Goal: Task Accomplishment & Management: Manage account settings

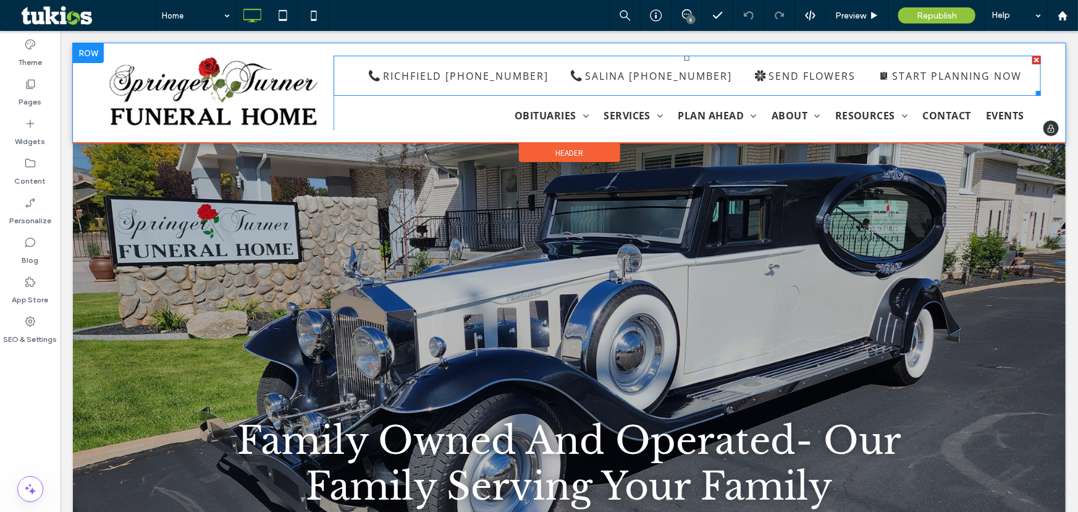
click at [893, 78] on span at bounding box center [687, 75] width 708 height 40
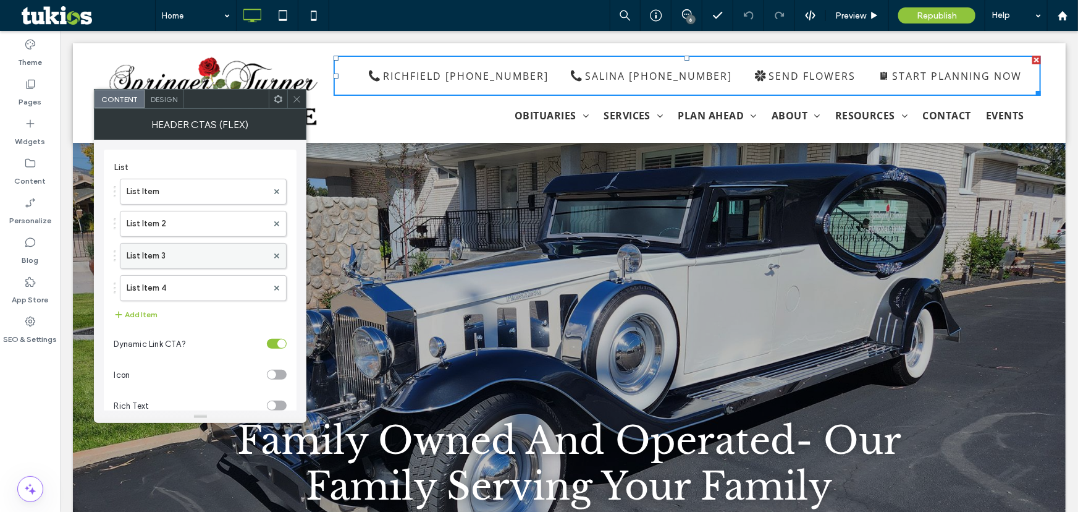
click at [220, 255] on label "List Item 3" at bounding box center [197, 255] width 141 height 25
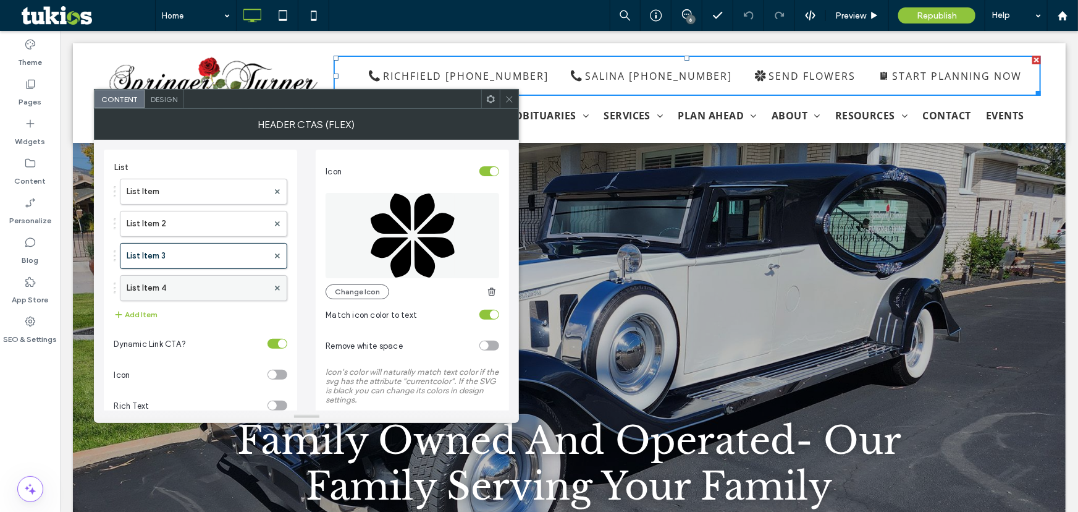
click at [235, 282] on label "List Item 4" at bounding box center [198, 288] width 142 height 25
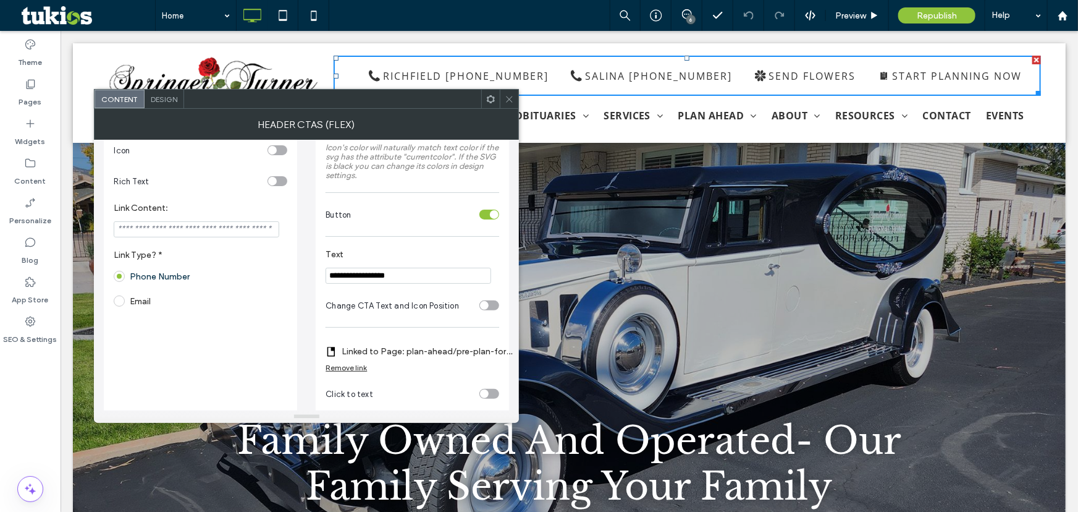
scroll to position [281, 0]
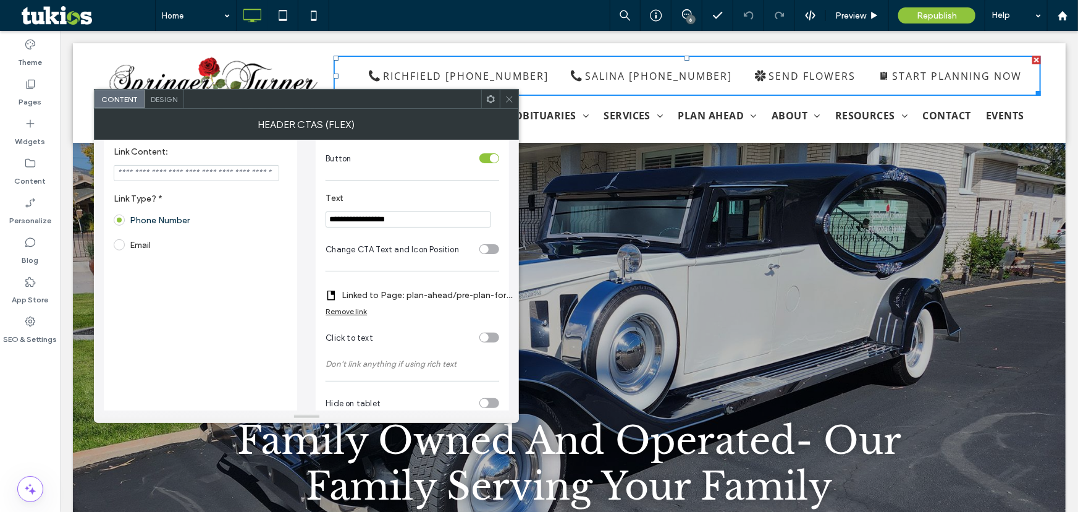
click at [417, 300] on label "Linked to Page: plan-ahead/pre-plan-form (Deleted)" at bounding box center [429, 295] width 174 height 23
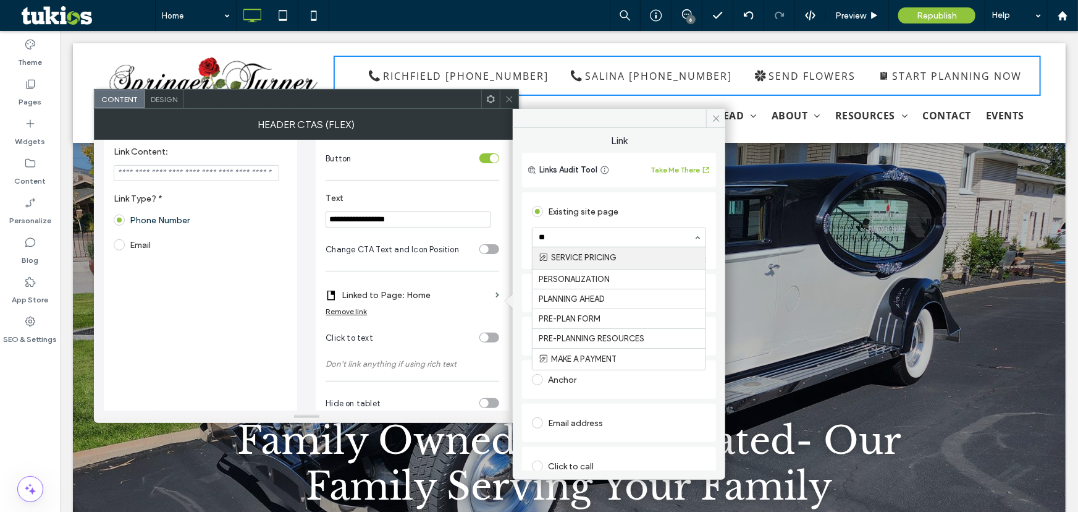
type input "***"
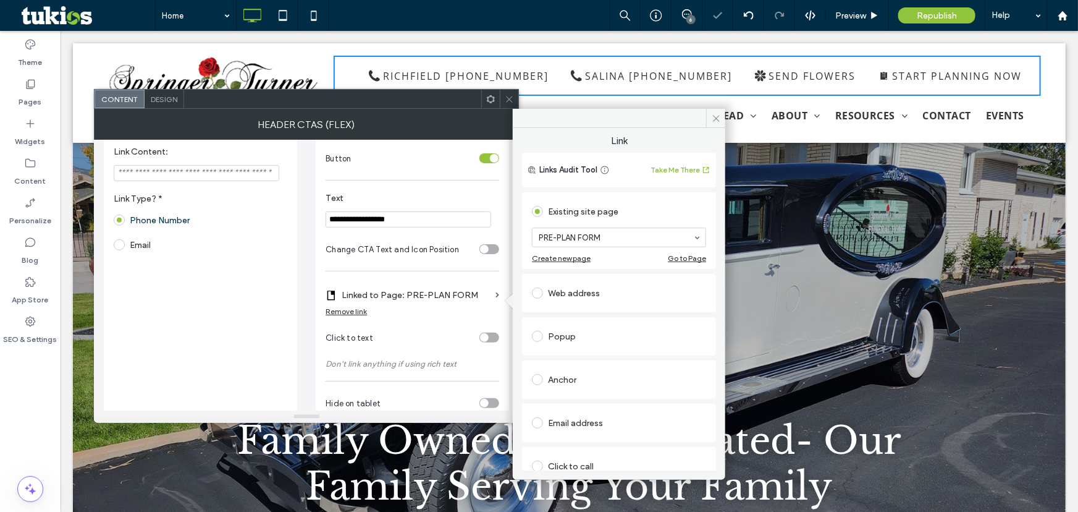
click at [313, 260] on div "**********" at bounding box center [306, 148] width 405 height 578
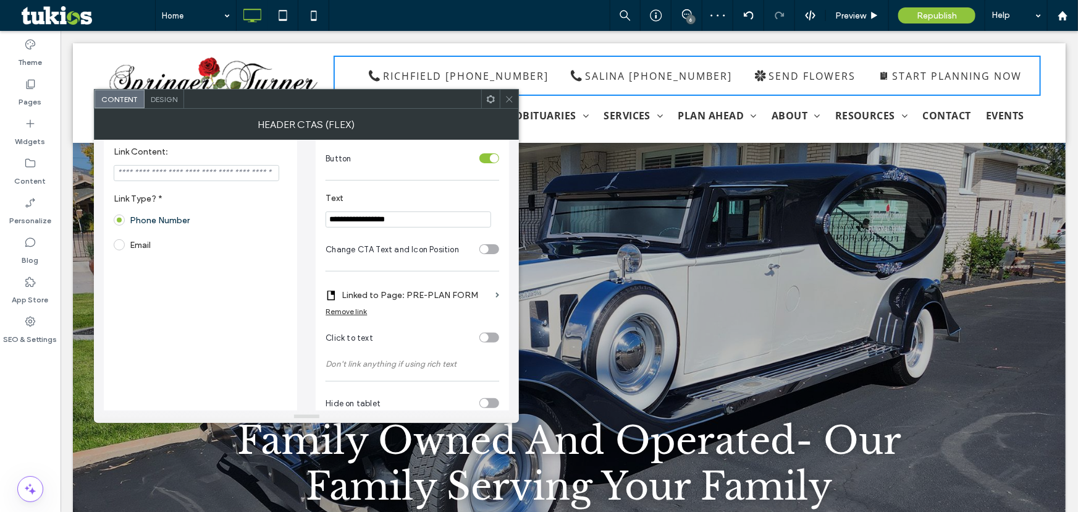
click at [514, 94] on div at bounding box center [509, 99] width 19 height 19
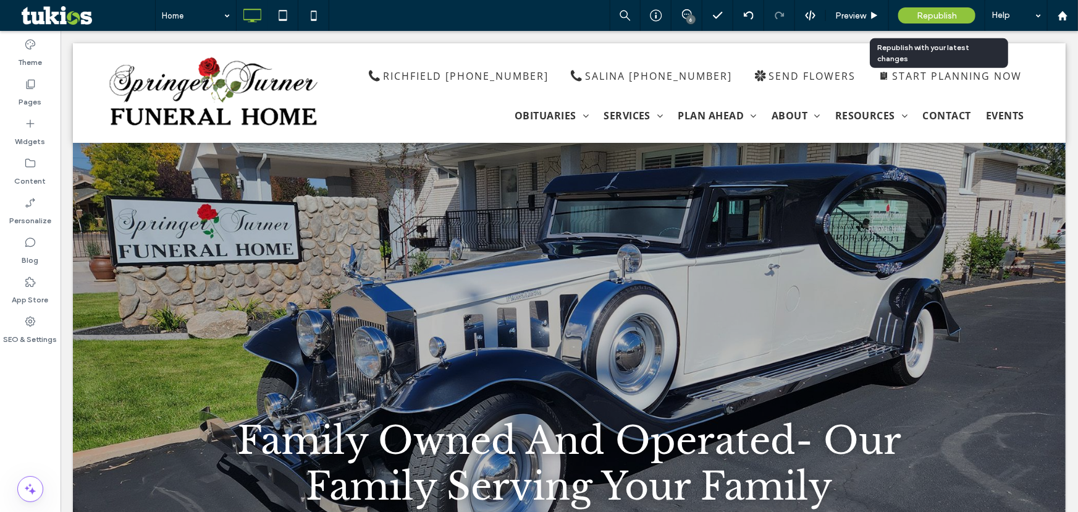
click at [908, 12] on div "Republish" at bounding box center [937, 15] width 77 height 16
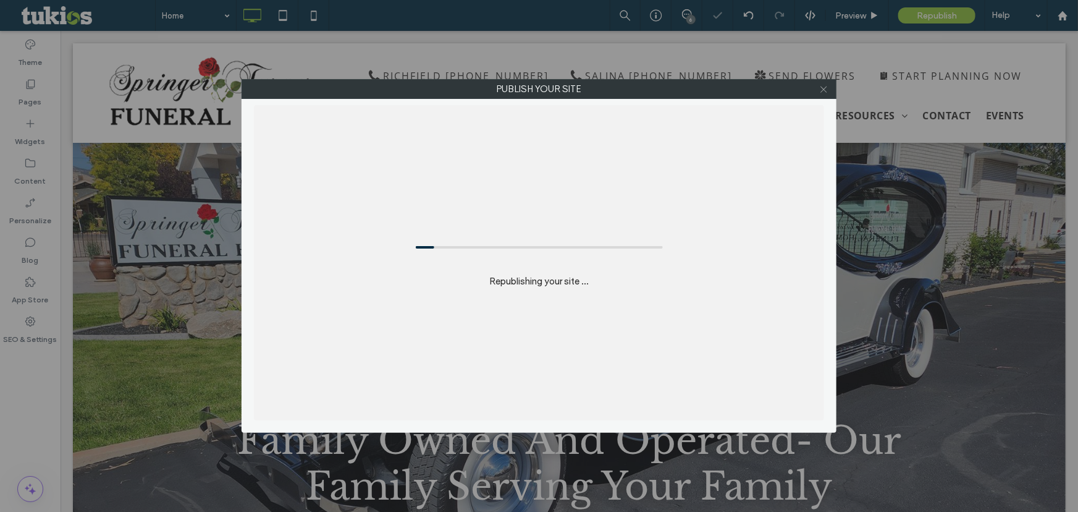
click at [824, 88] on icon at bounding box center [823, 89] width 9 height 9
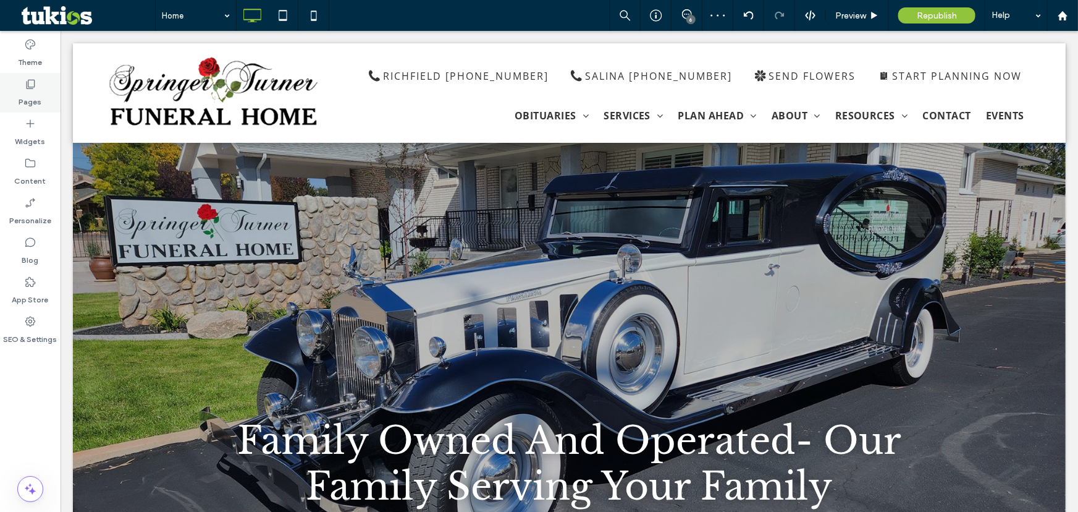
click at [49, 92] on div "Pages" at bounding box center [30, 93] width 61 height 40
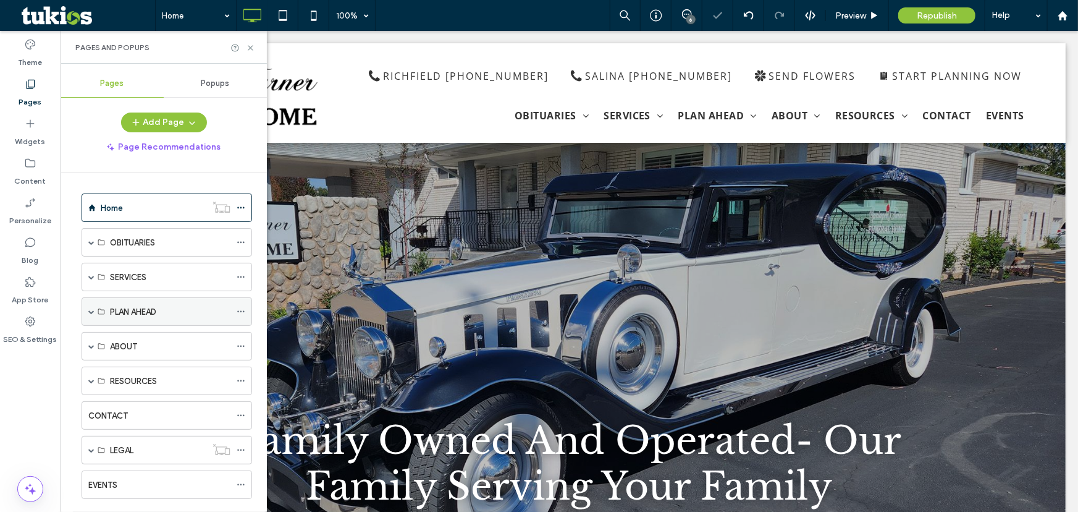
click at [88, 302] on span at bounding box center [91, 311] width 6 height 27
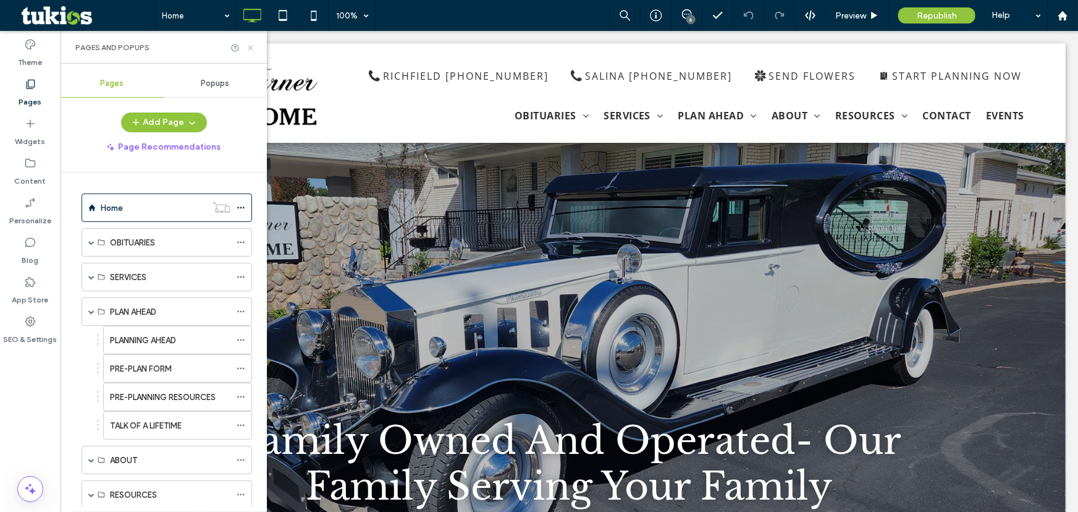
click at [252, 49] on icon at bounding box center [250, 47] width 9 height 9
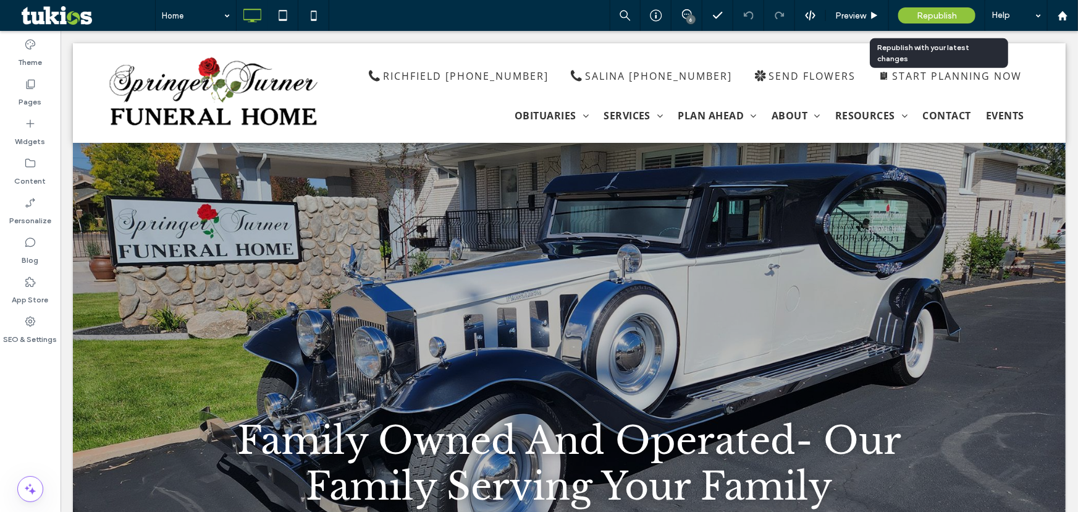
click at [911, 14] on div "Republish" at bounding box center [937, 15] width 77 height 16
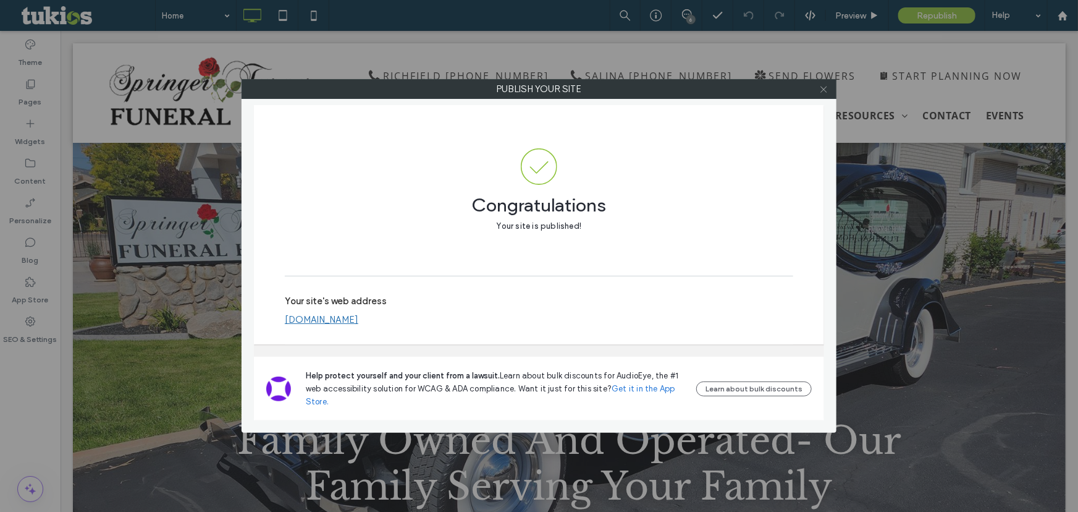
click at [826, 83] on span at bounding box center [823, 89] width 9 height 19
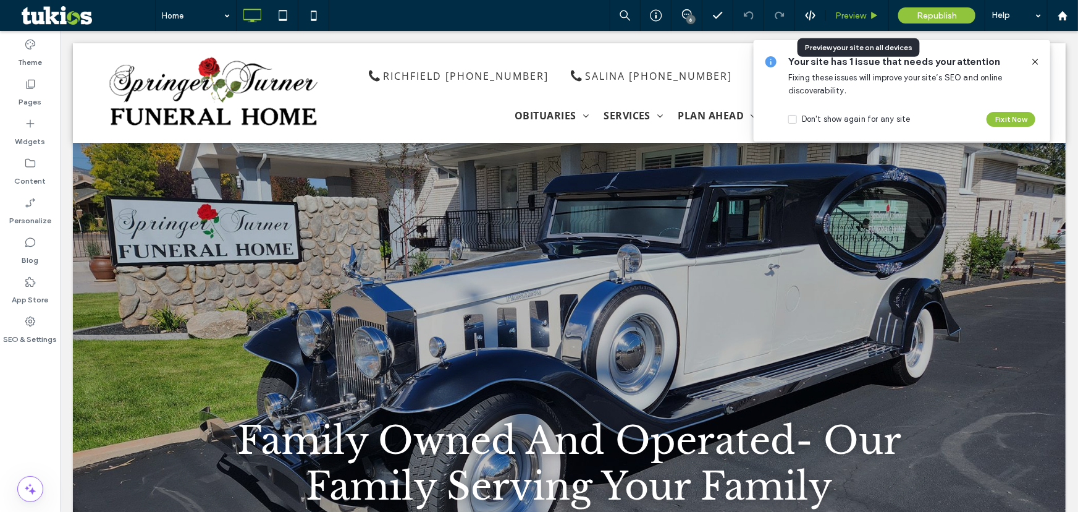
click at [837, 16] on span "Preview" at bounding box center [850, 16] width 31 height 11
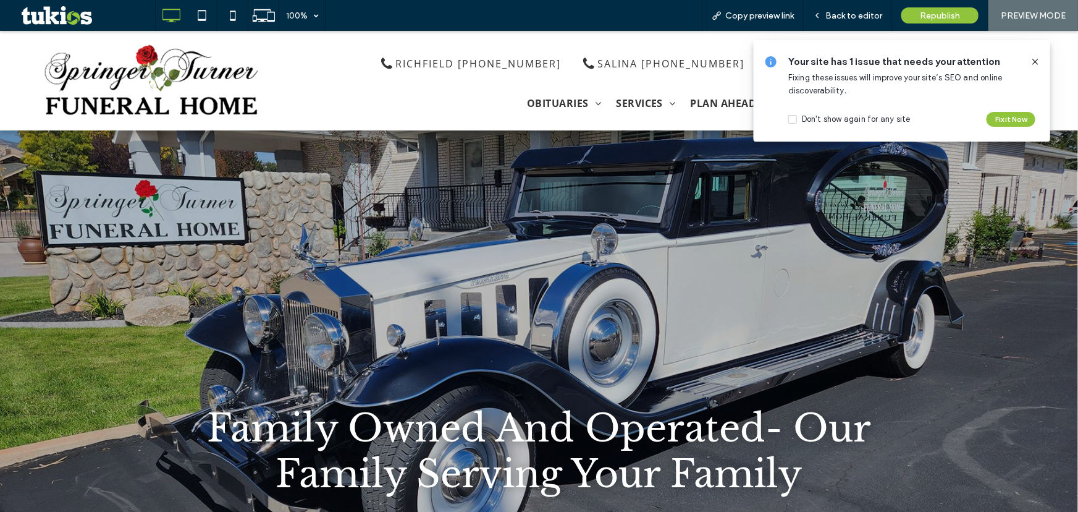
click at [1034, 62] on icon at bounding box center [1036, 62] width 10 height 10
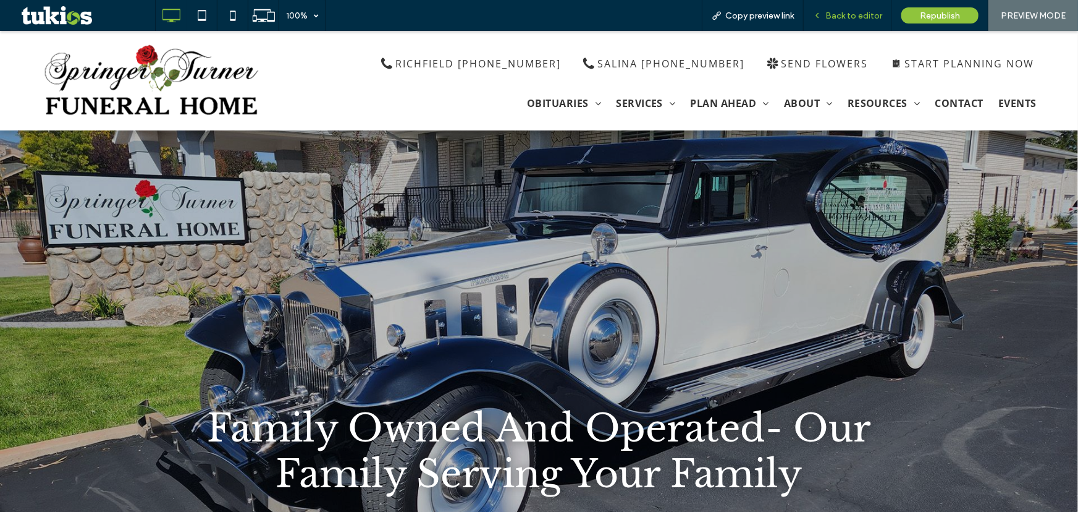
click at [841, 20] on span "Back to editor" at bounding box center [854, 16] width 57 height 11
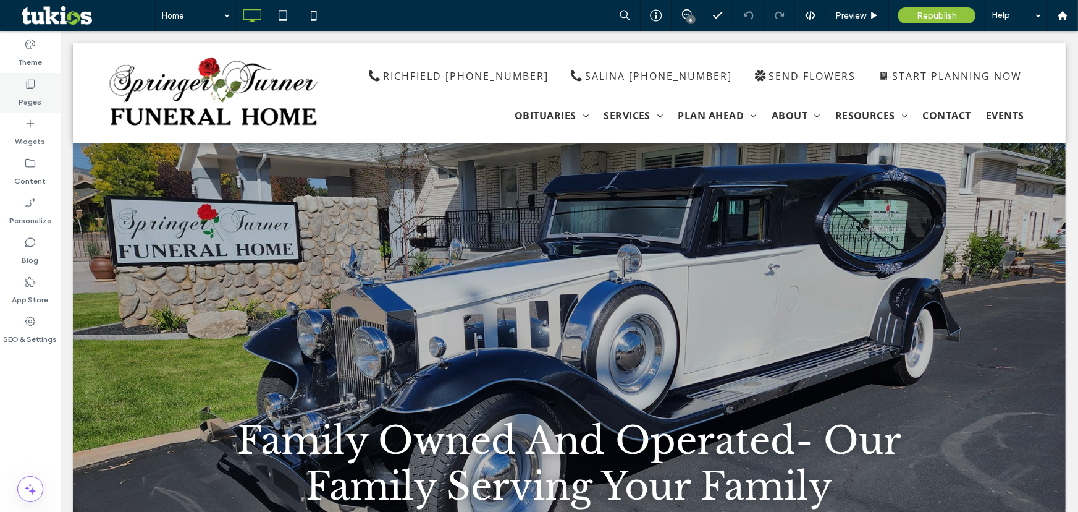
click at [12, 100] on div "Pages" at bounding box center [30, 93] width 61 height 40
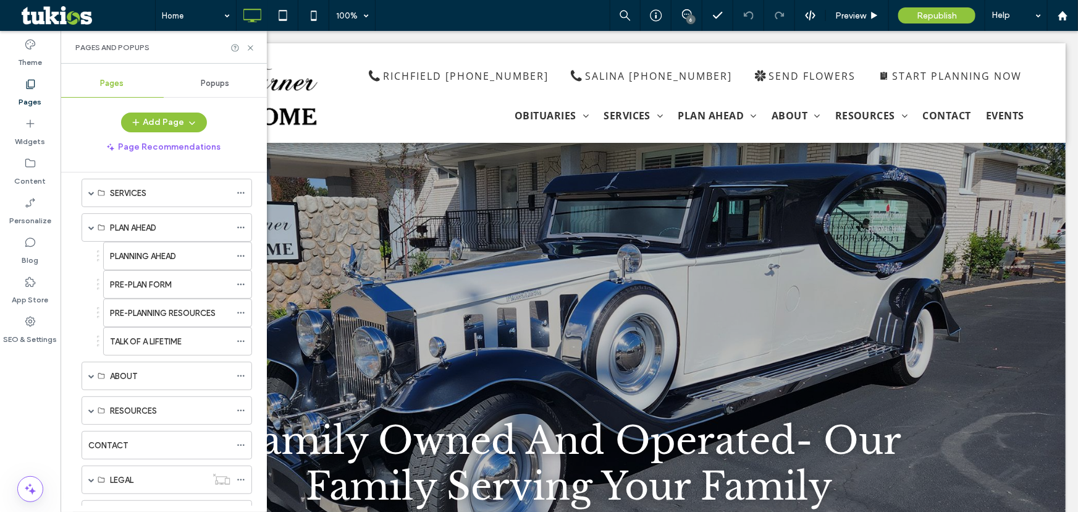
scroll to position [23, 0]
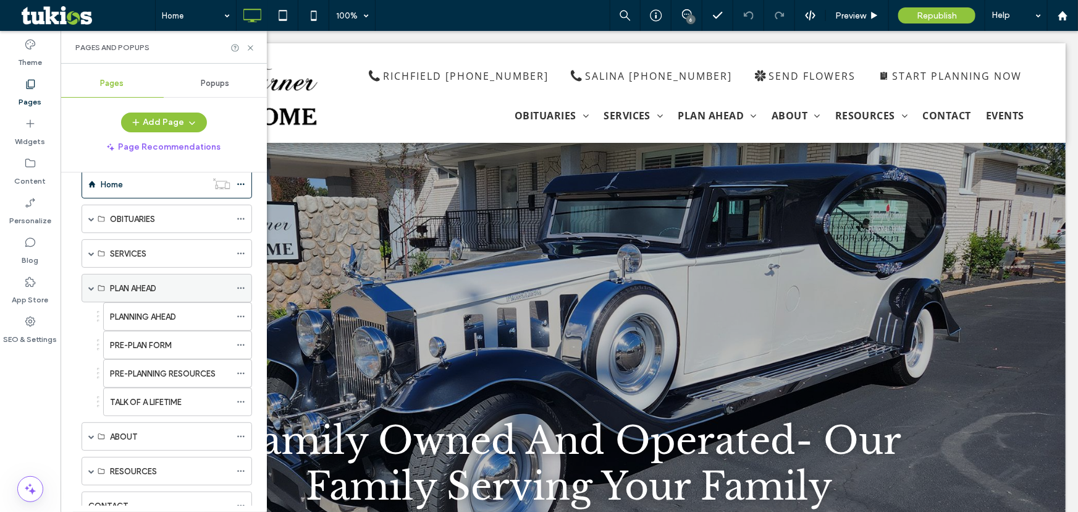
click at [90, 290] on span at bounding box center [91, 287] width 6 height 27
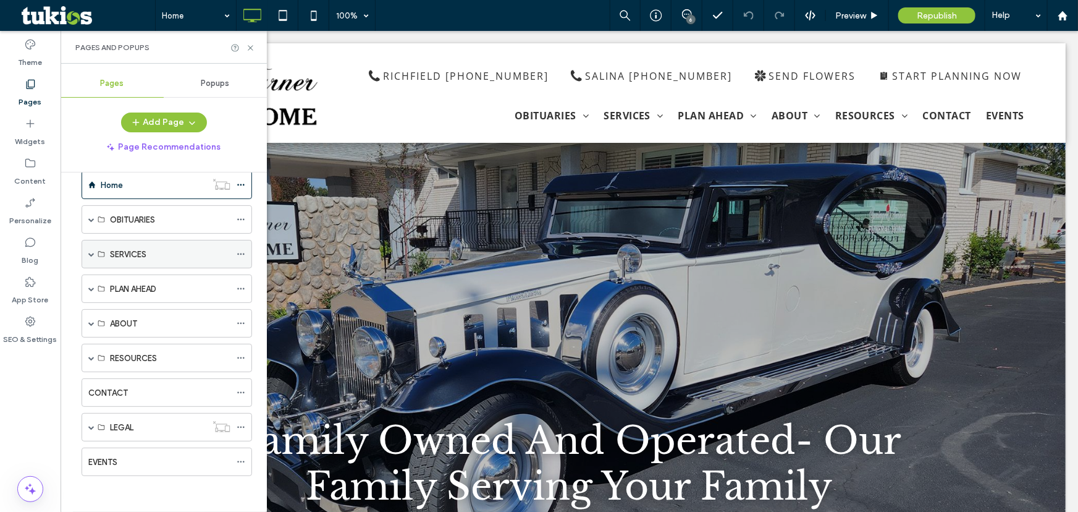
click at [93, 255] on span at bounding box center [91, 254] width 6 height 6
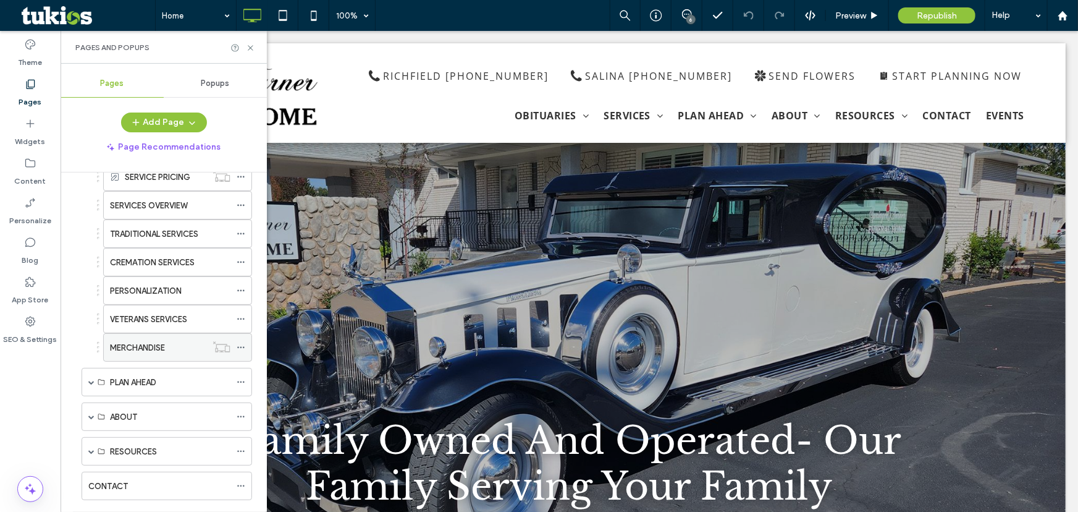
scroll to position [192, 0]
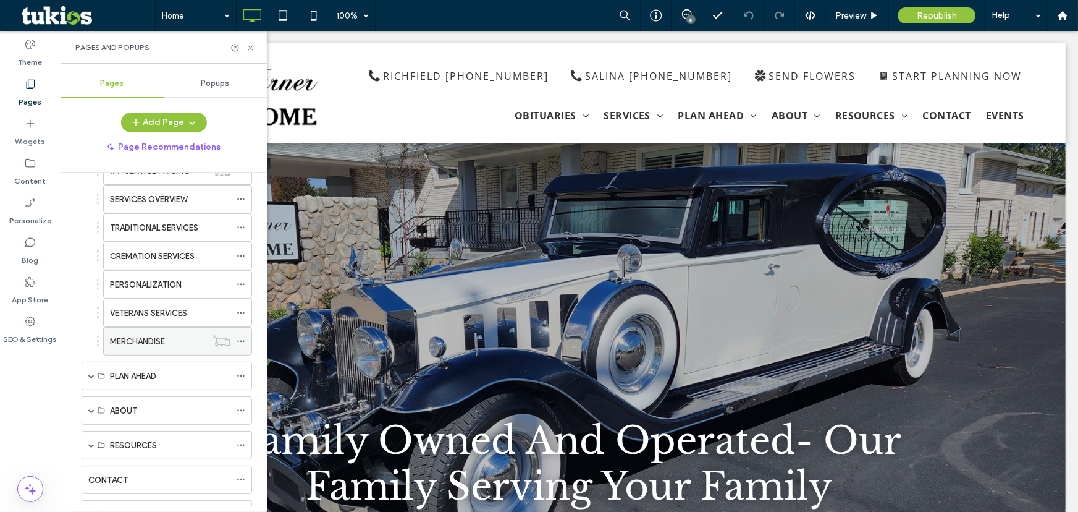
click at [226, 339] on icon at bounding box center [222, 340] width 18 height 12
click at [182, 335] on div "MERCHANDISE" at bounding box center [158, 341] width 96 height 13
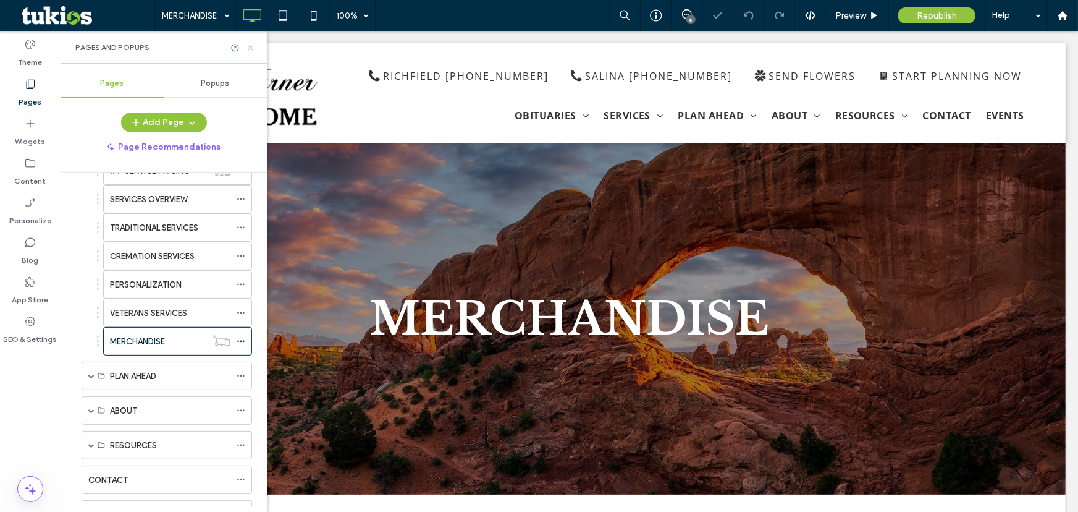
click at [247, 47] on icon at bounding box center [250, 47] width 9 height 9
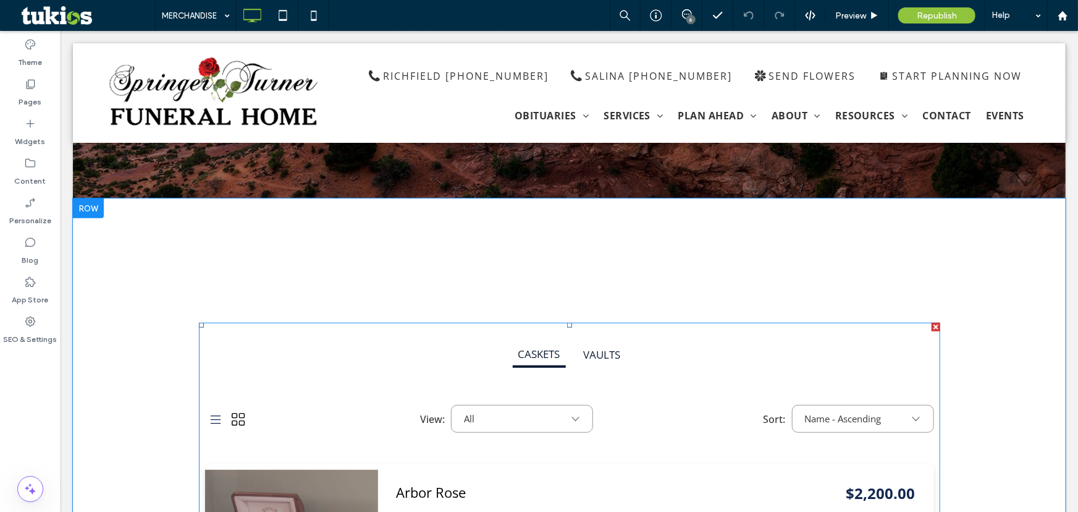
scroll to position [229, 0]
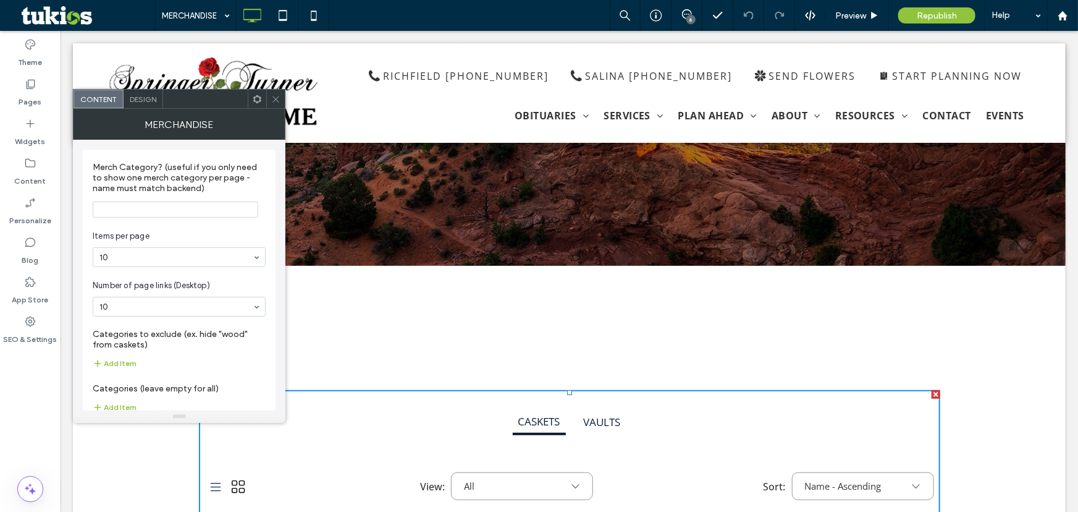
click at [255, 99] on use at bounding box center [257, 99] width 8 height 8
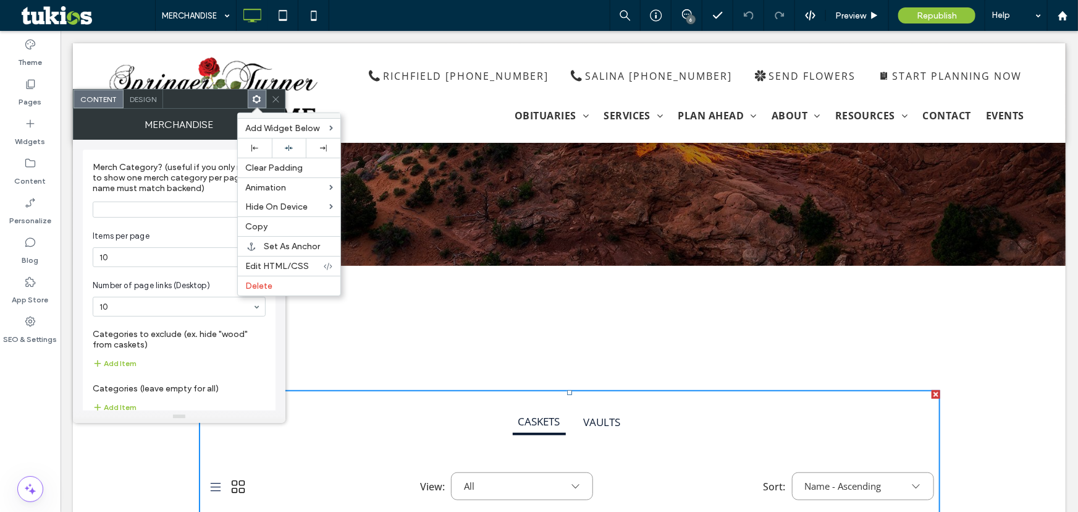
click at [153, 101] on span "Design" at bounding box center [143, 99] width 27 height 9
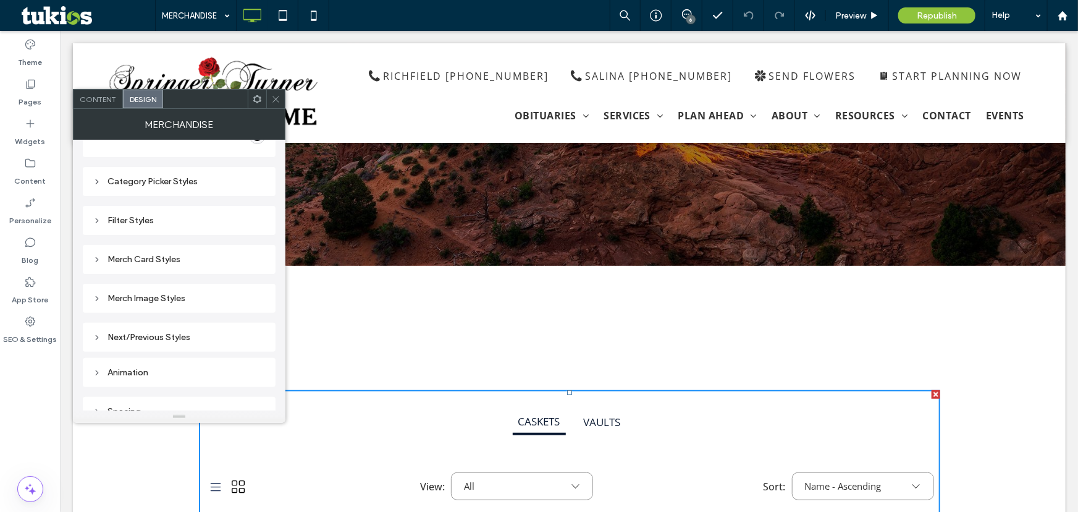
scroll to position [52, 0]
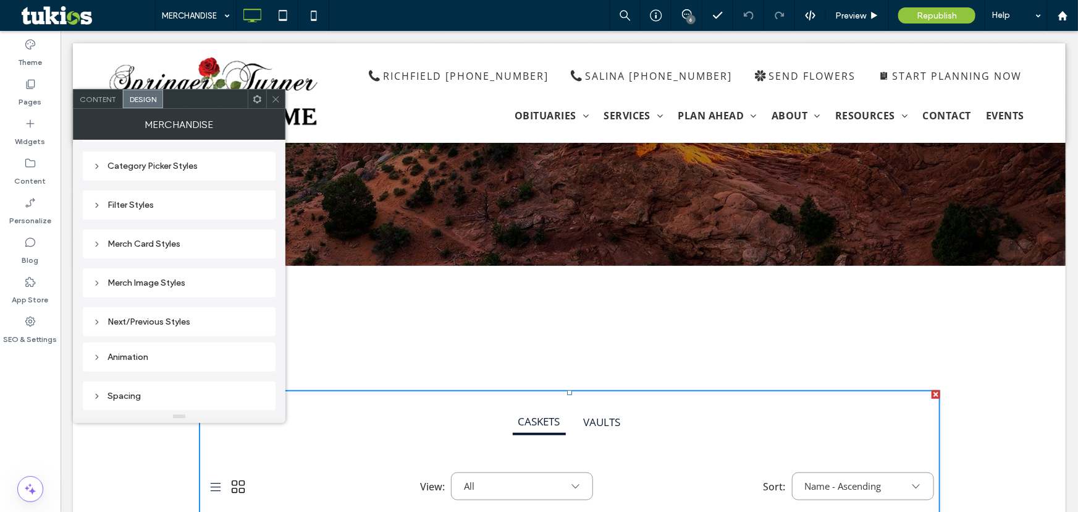
click at [163, 389] on div "Spacing" at bounding box center [179, 395] width 173 height 17
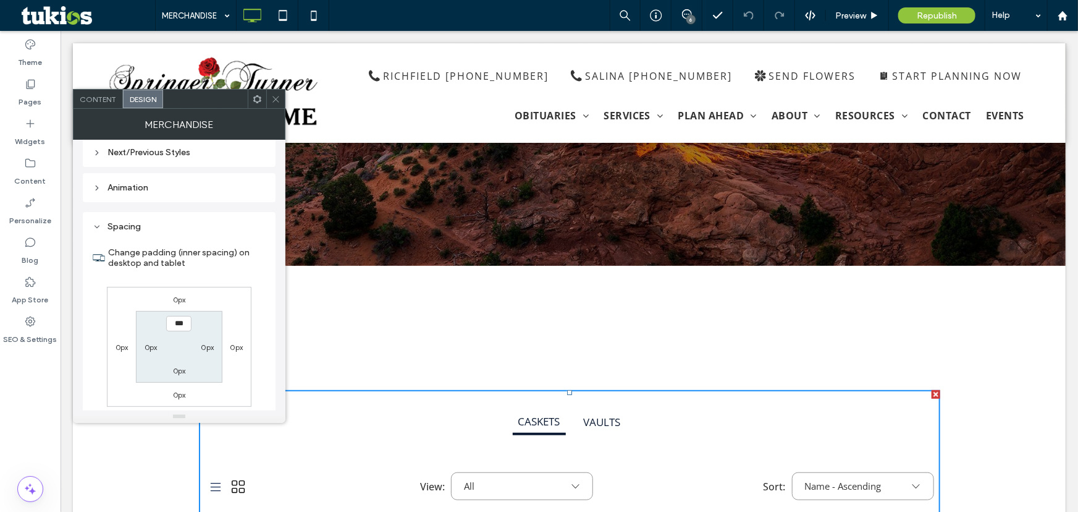
scroll to position [269, 0]
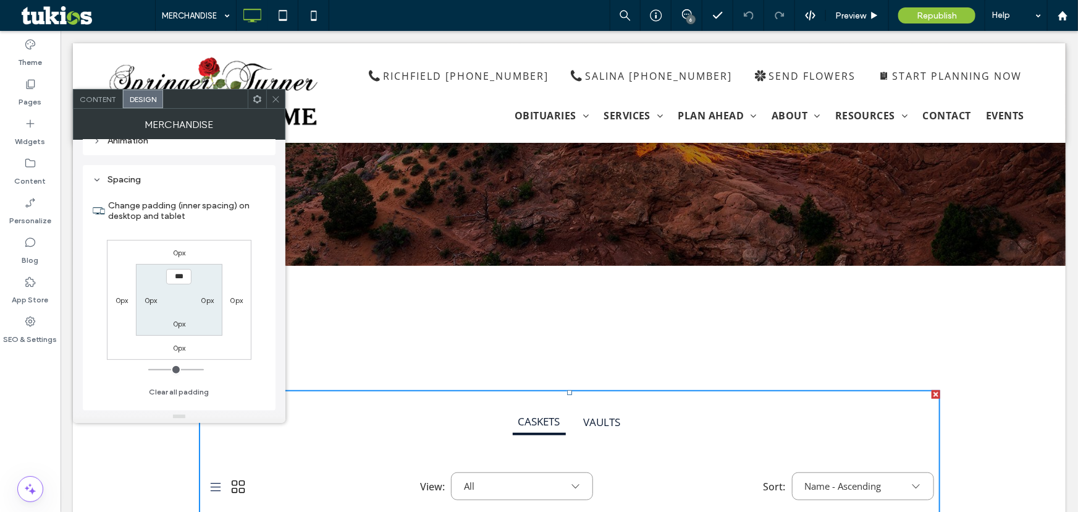
click at [273, 103] on icon at bounding box center [275, 99] width 9 height 9
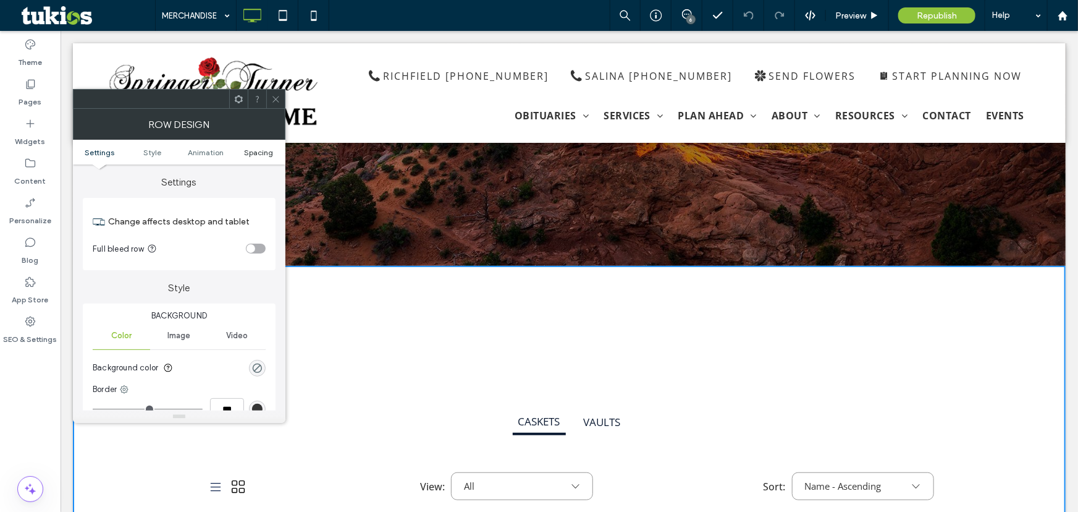
click at [260, 155] on span "Spacing" at bounding box center [258, 152] width 29 height 9
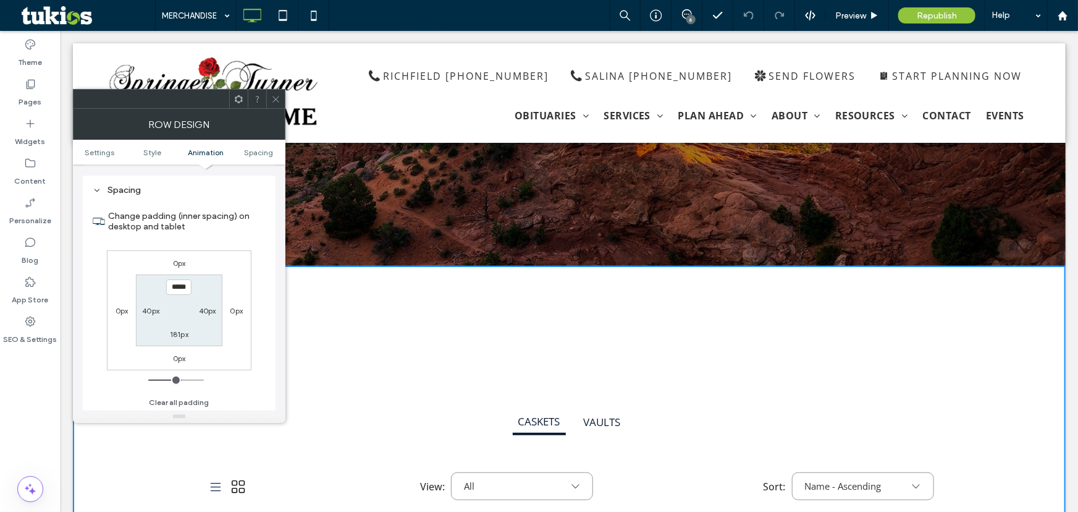
scroll to position [349, 0]
type input "****"
type input "**"
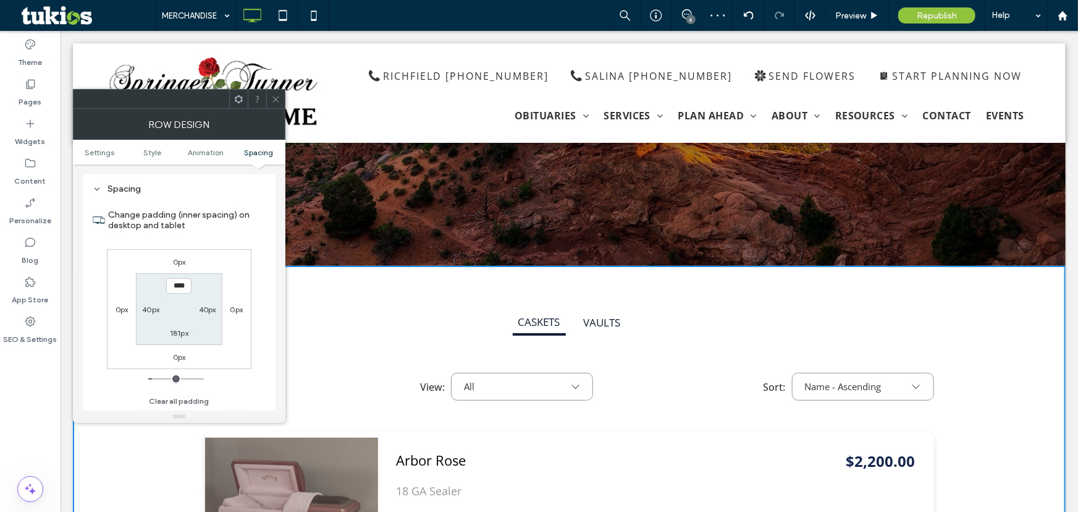
click at [239, 96] on use at bounding box center [239, 99] width 8 height 8
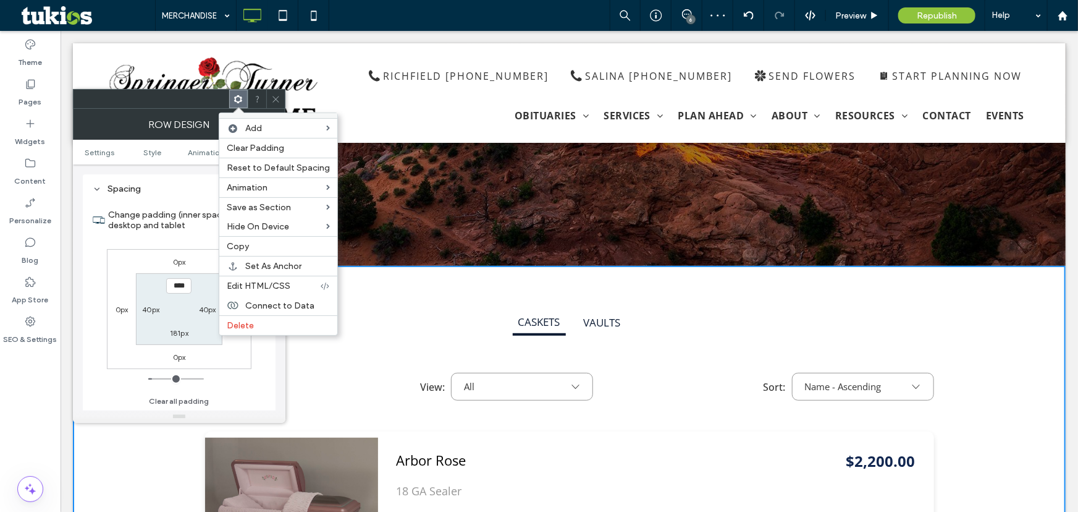
click at [276, 109] on div "Row Design" at bounding box center [179, 124] width 213 height 31
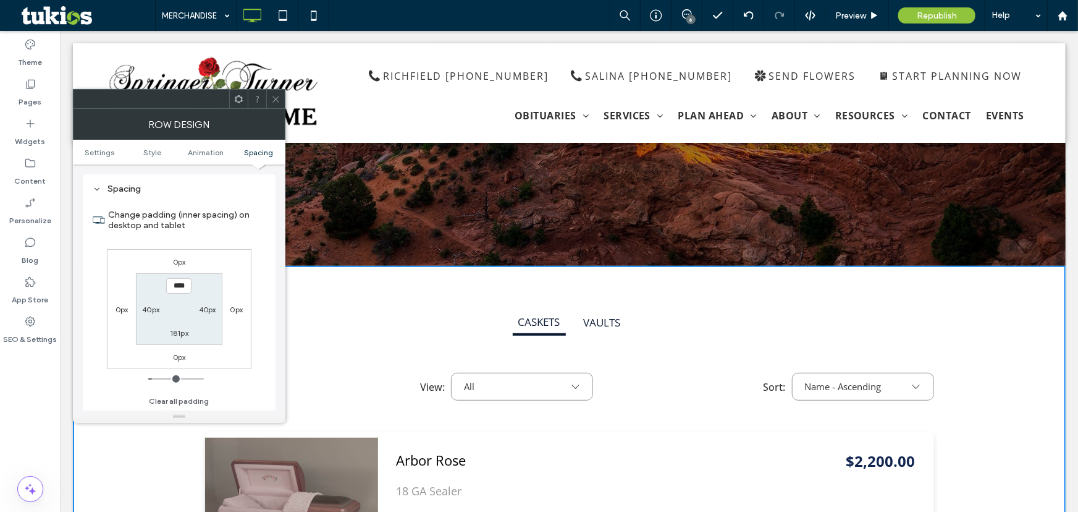
click at [274, 98] on icon at bounding box center [275, 99] width 9 height 9
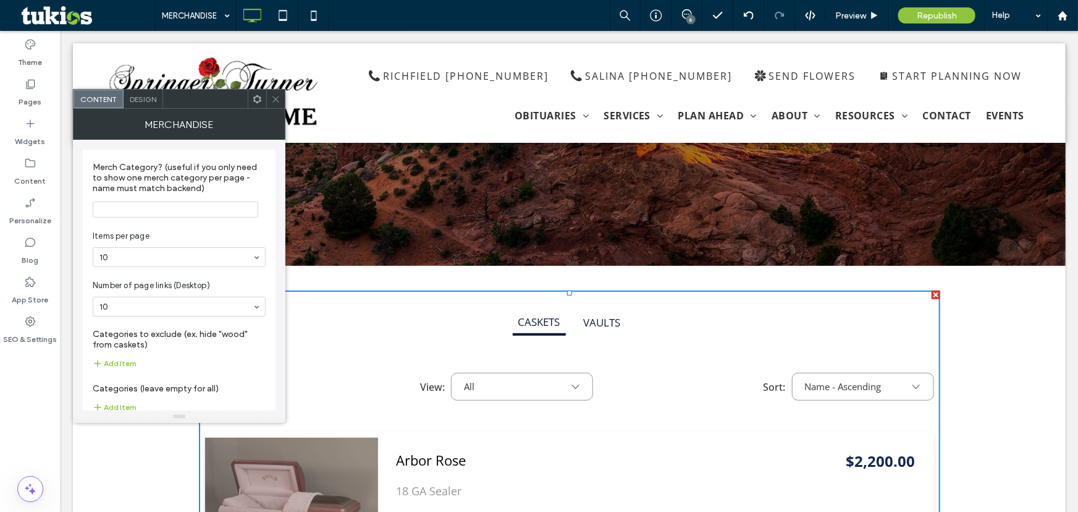
click at [255, 96] on icon at bounding box center [257, 99] width 9 height 9
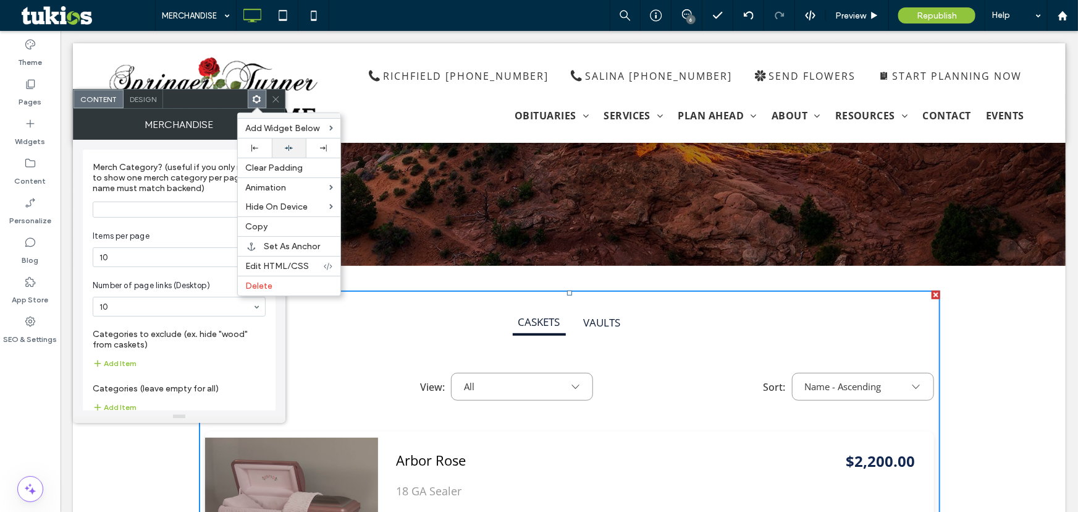
click at [283, 146] on div at bounding box center [289, 148] width 22 height 8
click at [279, 90] on span at bounding box center [275, 99] width 9 height 19
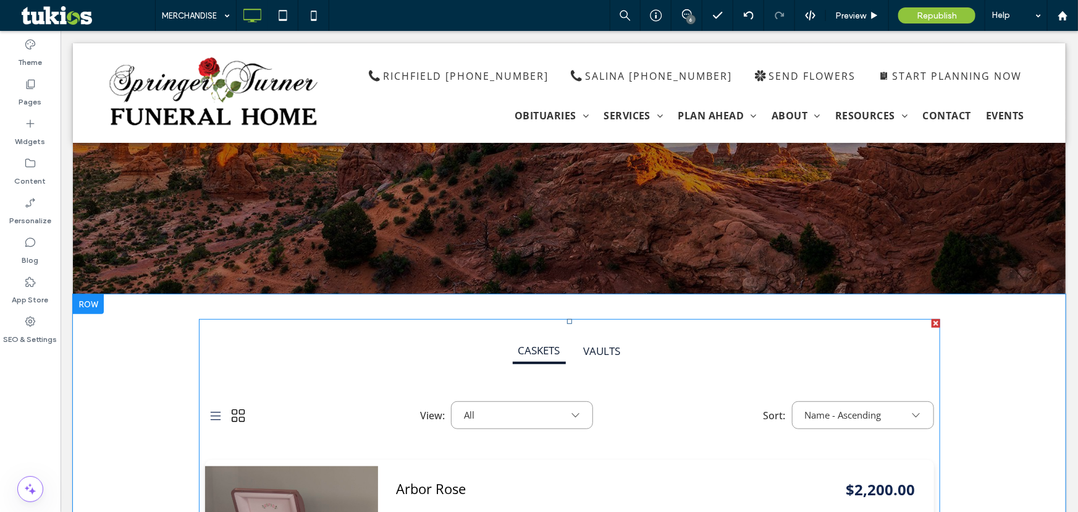
scroll to position [0, 0]
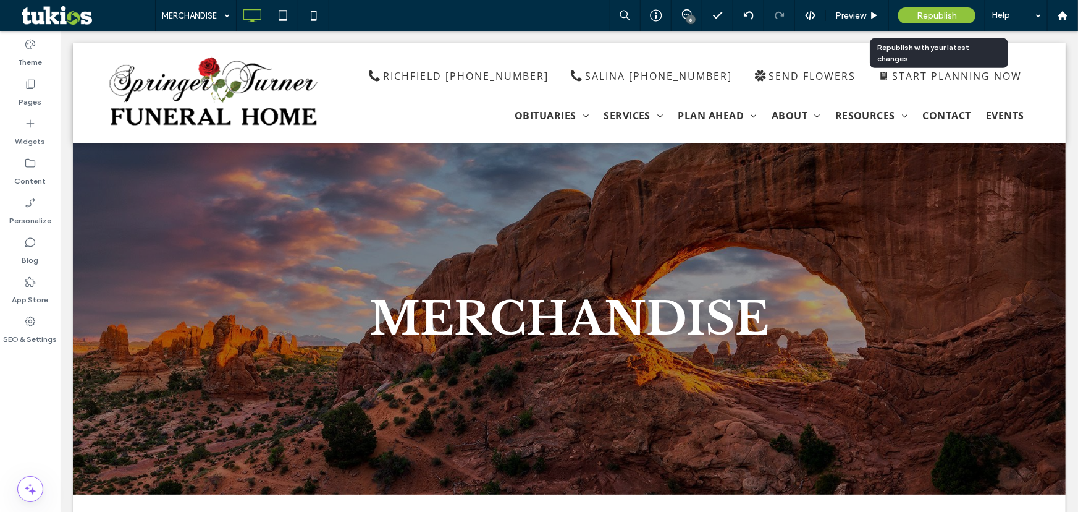
click at [934, 23] on div "Republish" at bounding box center [937, 15] width 77 height 16
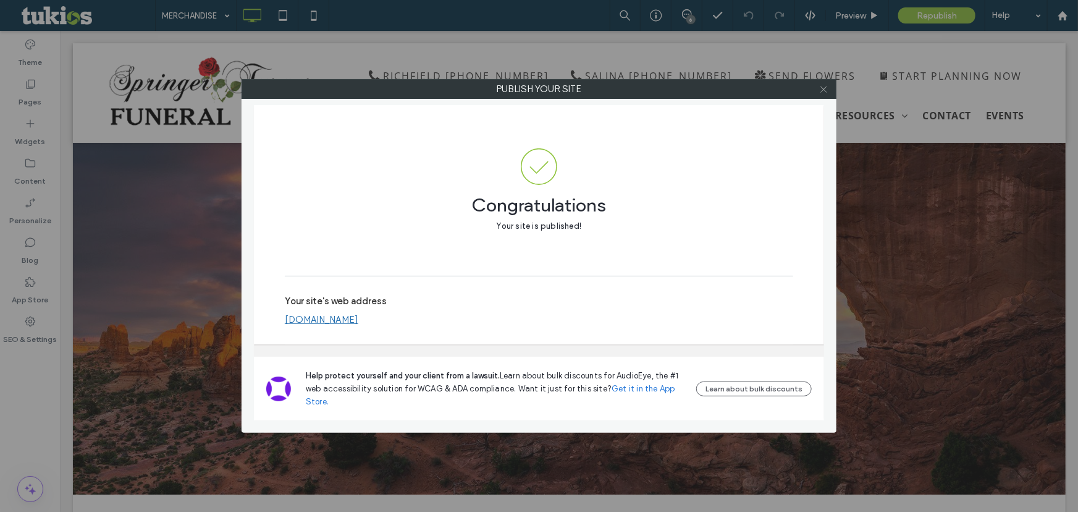
click at [827, 89] on icon at bounding box center [823, 89] width 9 height 9
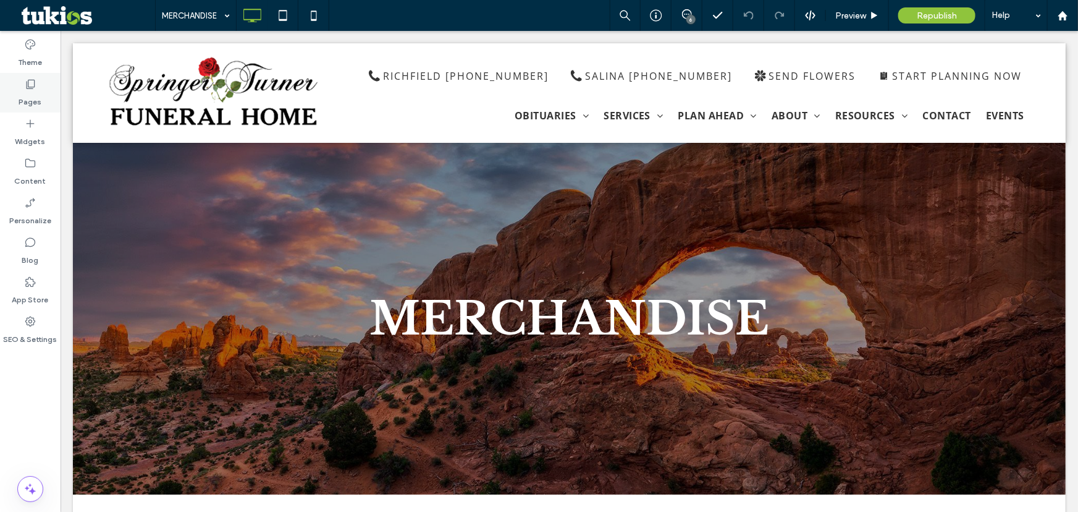
click at [47, 90] on div "Pages" at bounding box center [30, 93] width 61 height 40
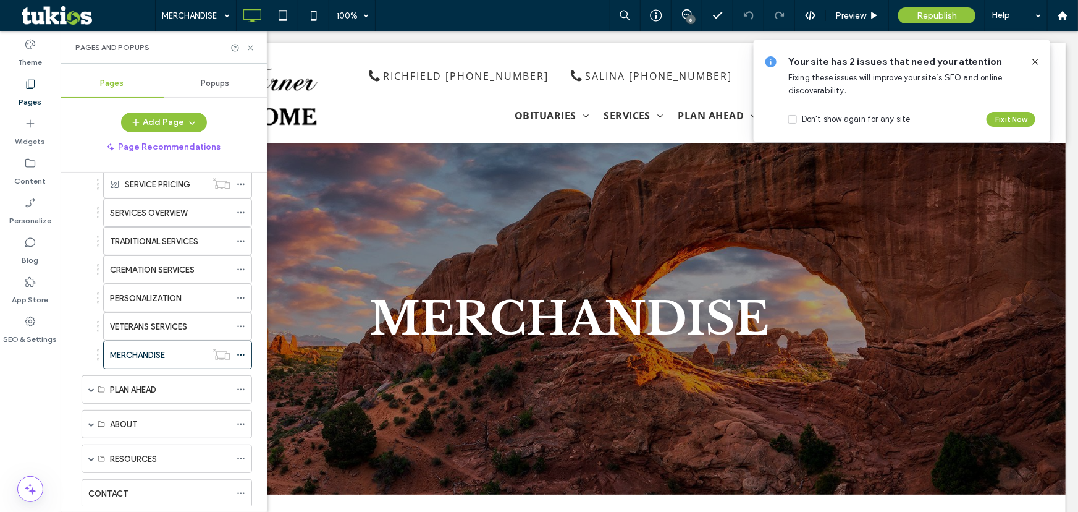
scroll to position [277, 0]
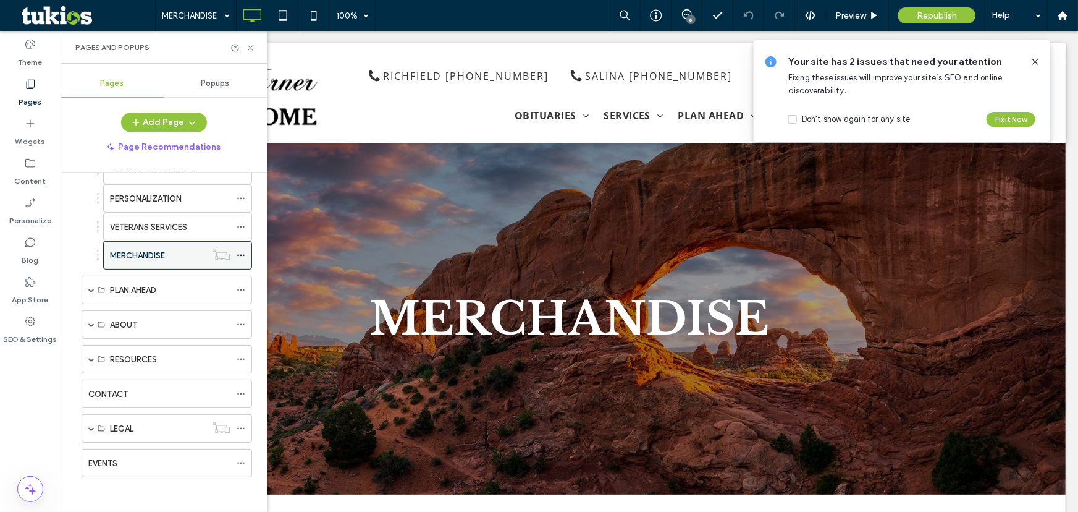
click at [238, 255] on icon at bounding box center [241, 255] width 9 height 9
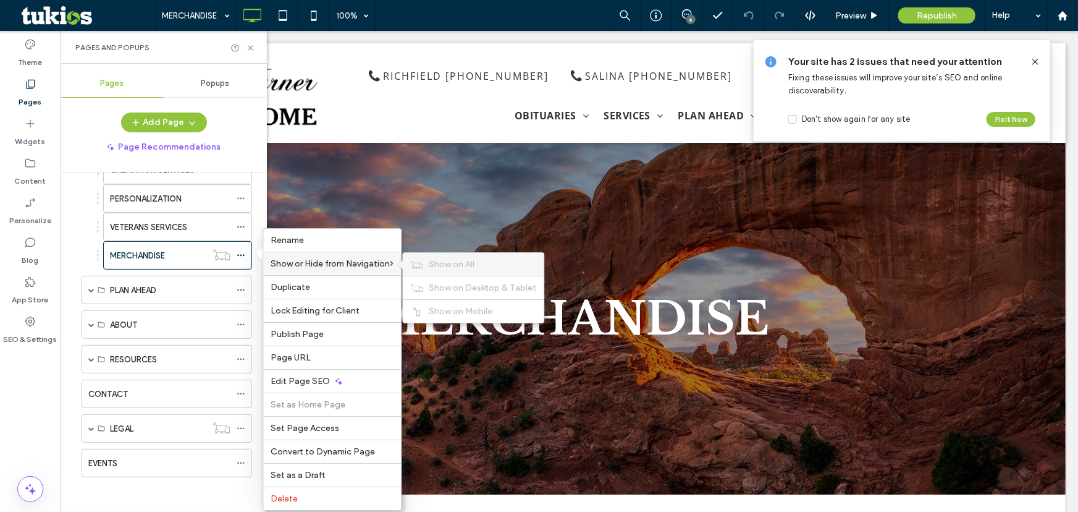
click at [439, 258] on div "Show on All" at bounding box center [473, 264] width 141 height 23
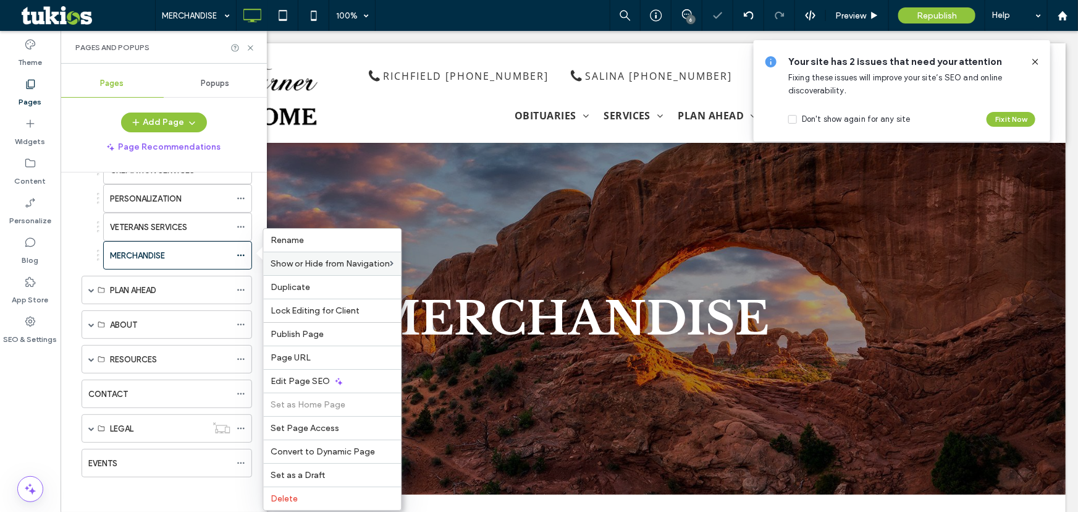
click at [76, 246] on div "IMMEDIATE NEED SERVICE PRICING SERVICE PRICING SERVICES OVERVIEW TRADITIONAL SE…" at bounding box center [163, 142] width 177 height 256
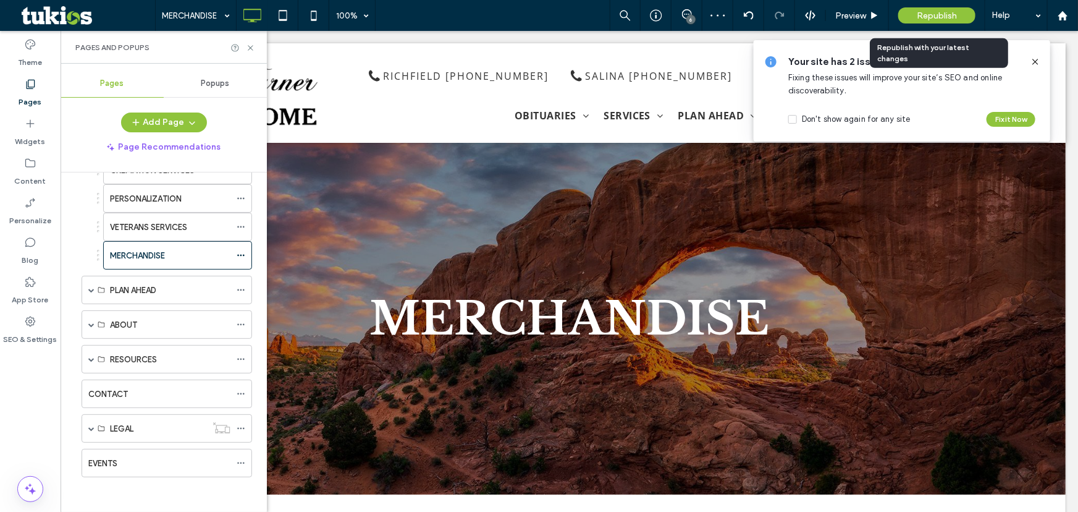
click at [912, 7] on div "Republish" at bounding box center [937, 15] width 77 height 16
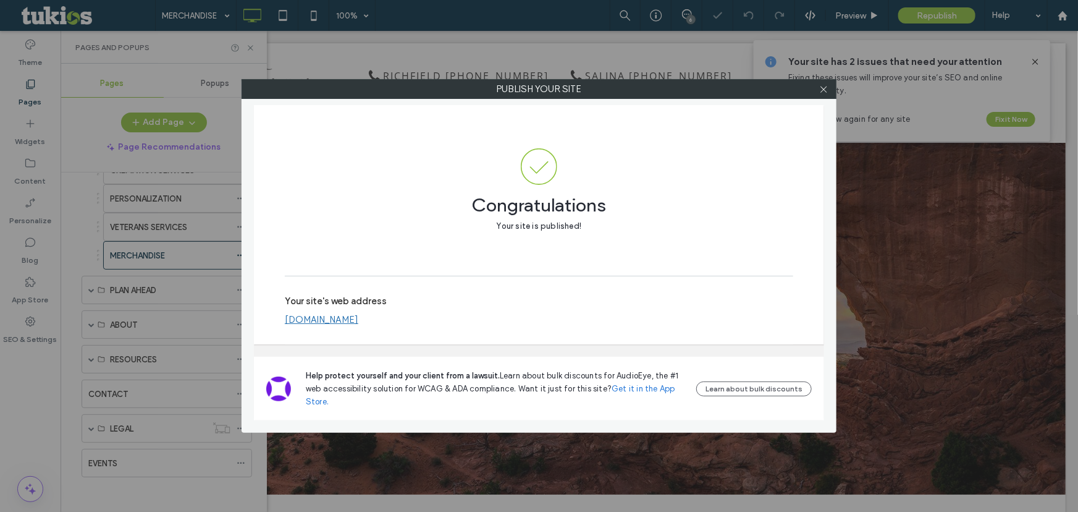
click at [314, 315] on link "www.springerturner.com" at bounding box center [322, 319] width 74 height 11
